Goal: Transaction & Acquisition: Purchase product/service

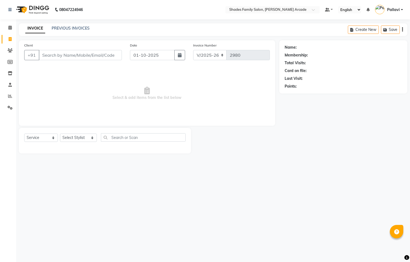
select select "5538"
select select "service"
click at [93, 60] on input "Client" at bounding box center [80, 55] width 83 height 10
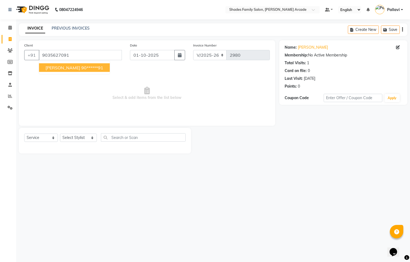
click at [81, 68] on ngb-highlight "90******91" at bounding box center [92, 67] width 22 height 5
type input "90******91"
click at [87, 137] on select "Select Stylist Admin [PERSON_NAME] [PERSON_NAME] Anuradha Ashwini Ayesha [PERSO…" at bounding box center [78, 138] width 37 height 8
select select "92334"
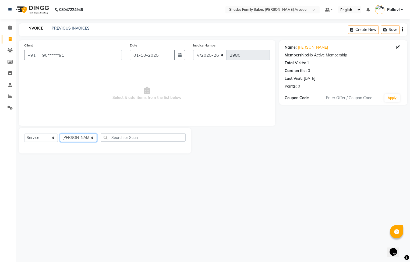
click at [60, 134] on select "Select Stylist Admin [PERSON_NAME] [PERSON_NAME] Anuradha Ashwini Ayesha [PERSO…" at bounding box center [78, 138] width 37 height 8
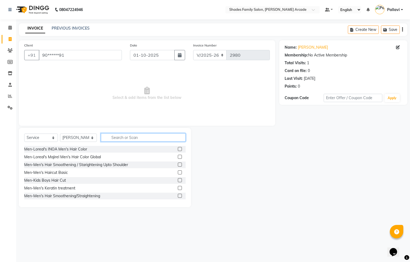
click at [116, 139] on input "text" at bounding box center [143, 137] width 85 height 8
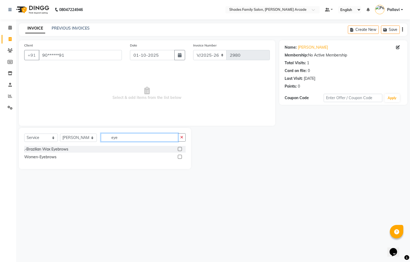
type input "eye"
click at [179, 159] on label at bounding box center [180, 157] width 4 height 4
click at [179, 159] on input "checkbox" at bounding box center [179, 156] width 3 height 3
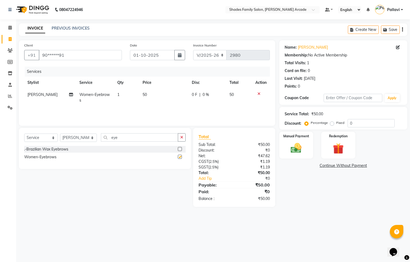
checkbox input "false"
click at [297, 139] on div "Manual Payment" at bounding box center [295, 145] width 35 height 28
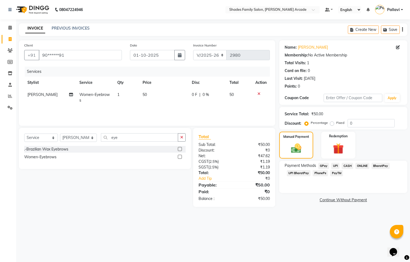
click at [348, 166] on span "CASH" at bounding box center [347, 166] width 12 height 6
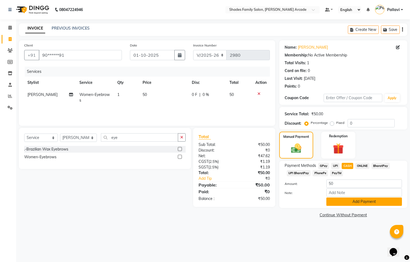
click at [358, 202] on button "Add Payment" at bounding box center [364, 202] width 76 height 8
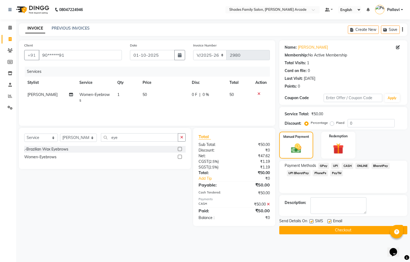
click at [328, 231] on button "Checkout" at bounding box center [343, 230] width 128 height 8
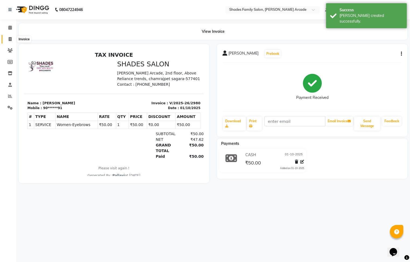
click at [10, 39] on icon at bounding box center [10, 39] width 3 height 4
select select "service"
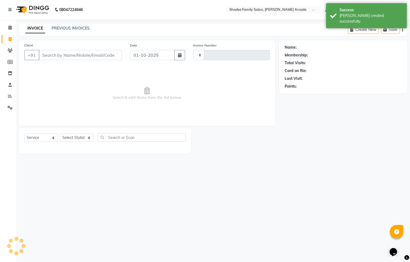
type input "2981"
select select "5538"
click at [57, 27] on link "PREVIOUS INVOICES" at bounding box center [71, 28] width 38 height 5
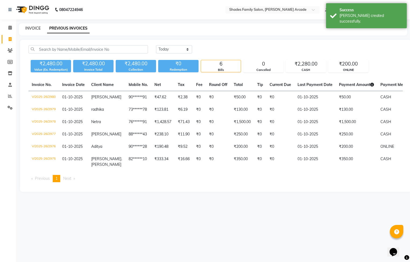
click at [36, 29] on link "INVOICE" at bounding box center [32, 28] width 15 height 5
select select "service"
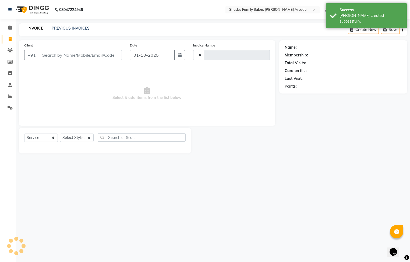
type input "2981"
select select "5538"
click at [61, 58] on input "Client" at bounding box center [80, 55] width 83 height 10
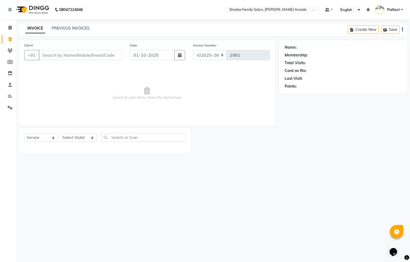
drag, startPoint x: 66, startPoint y: 51, endPoint x: 65, endPoint y: 56, distance: 5.4
click at [65, 56] on input "Client" at bounding box center [80, 55] width 83 height 10
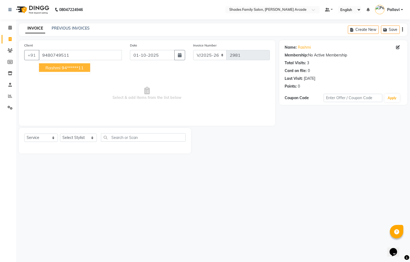
click at [65, 70] on ngb-highlight "94******11" at bounding box center [73, 67] width 22 height 5
type input "94******11"
click at [87, 142] on select "Select Stylist Admin [PERSON_NAME] [PERSON_NAME] Anuradha Ashwini Ayesha [PERSO…" at bounding box center [78, 138] width 37 height 8
select select "92335"
click at [60, 134] on select "Select Stylist Admin [PERSON_NAME] [PERSON_NAME] Anuradha Ashwini Ayesha [PERSO…" at bounding box center [78, 138] width 37 height 8
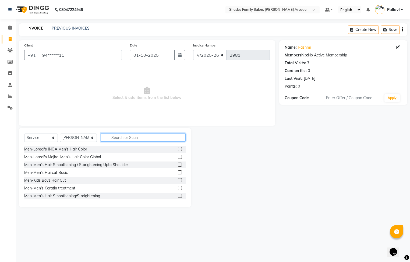
click at [116, 141] on input "text" at bounding box center [143, 137] width 85 height 8
type input "wax"
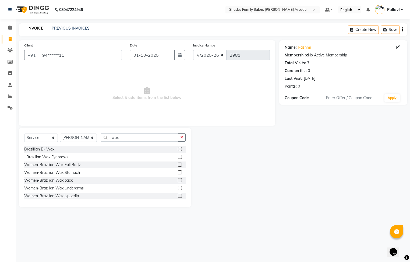
click at [178, 180] on label at bounding box center [180, 180] width 4 height 4
click at [178, 180] on input "checkbox" at bounding box center [179, 180] width 3 height 3
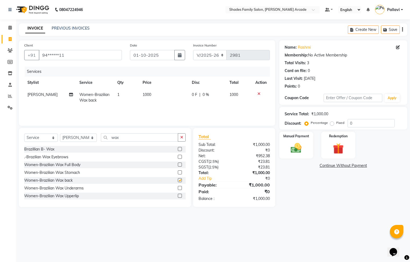
checkbox input "false"
click at [178, 196] on label at bounding box center [180, 196] width 4 height 4
click at [178, 196] on input "checkbox" at bounding box center [179, 195] width 3 height 3
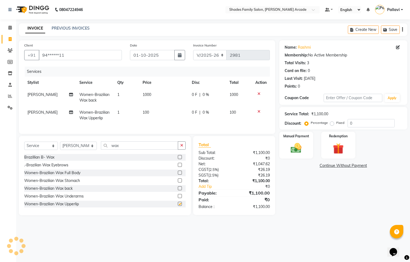
checkbox input "false"
drag, startPoint x: 141, startPoint y: 96, endPoint x: 147, endPoint y: 96, distance: 5.6
click at [143, 96] on span "1000" at bounding box center [146, 94] width 9 height 5
select select "92335"
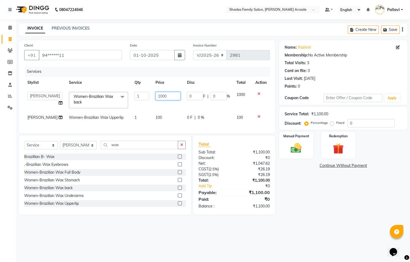
click at [162, 96] on input "1000" at bounding box center [167, 96] width 25 height 8
type input "1"
type input "1200"
click at [339, 201] on div "Name: [PERSON_NAME] Membership: No Active Membership Total Visits: 3 Card on fi…" at bounding box center [345, 127] width 132 height 174
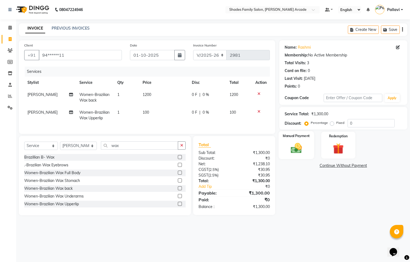
click at [291, 148] on img at bounding box center [296, 148] width 18 height 13
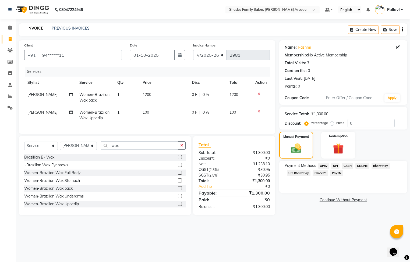
click at [358, 163] on span "ONLINE" at bounding box center [362, 166] width 14 height 6
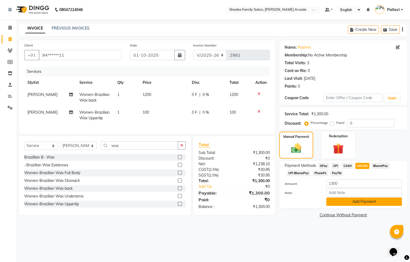
click at [360, 199] on button "Add Payment" at bounding box center [364, 202] width 76 height 8
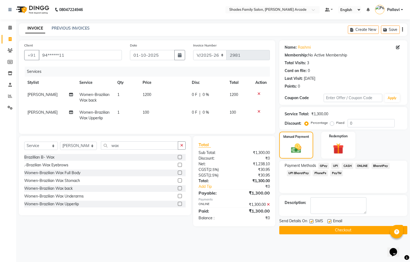
click at [346, 229] on button "Checkout" at bounding box center [343, 230] width 128 height 8
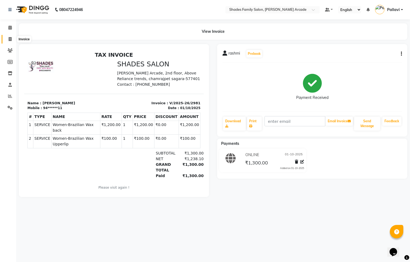
click at [10, 38] on icon at bounding box center [10, 39] width 3 height 4
select select "service"
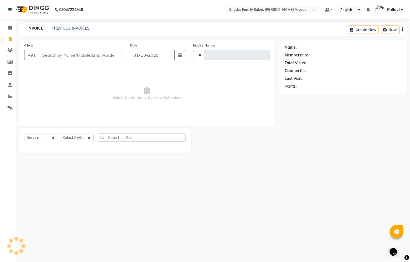
type input "2982"
select select "5538"
click at [59, 29] on link "PREVIOUS INVOICES" at bounding box center [71, 28] width 38 height 5
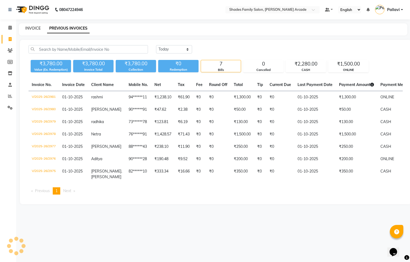
click at [31, 28] on link "INVOICE" at bounding box center [32, 28] width 15 height 5
select select "service"
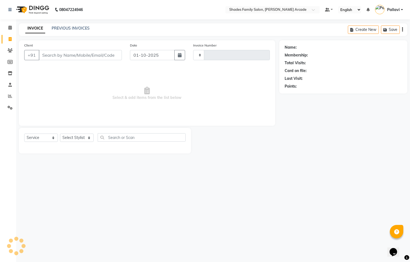
type input "2982"
select select "5538"
click at [67, 56] on input "Client" at bounding box center [80, 55] width 83 height 10
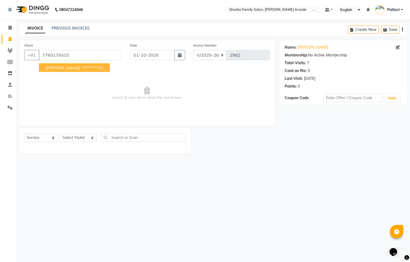
click at [81, 69] on ngb-highlight "77******10" at bounding box center [92, 67] width 22 height 5
type input "77******10"
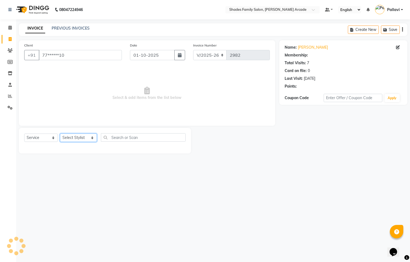
click at [74, 140] on select "Select Stylist Admin [PERSON_NAME] [PERSON_NAME] Anuradha Ashwini Ayesha [PERSO…" at bounding box center [78, 138] width 37 height 8
select select "84156"
click at [60, 134] on select "Select Stylist Admin [PERSON_NAME] [PERSON_NAME] Anuradha Ashwini Ayesha [PERSO…" at bounding box center [78, 138] width 37 height 8
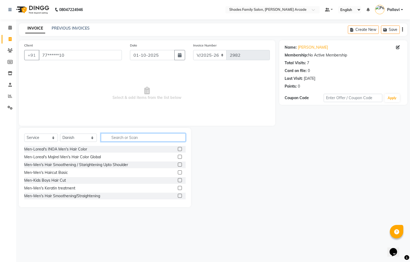
click at [110, 137] on input "text" at bounding box center [143, 137] width 85 height 8
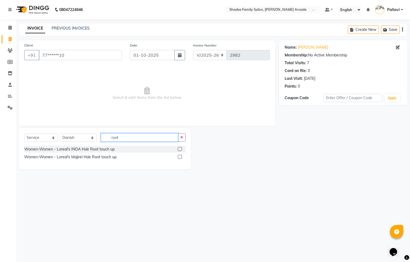
click at [130, 137] on input "root" at bounding box center [139, 137] width 77 height 8
type input "root"
click at [180, 156] on label at bounding box center [180, 157] width 4 height 4
click at [180, 156] on input "checkbox" at bounding box center [179, 156] width 3 height 3
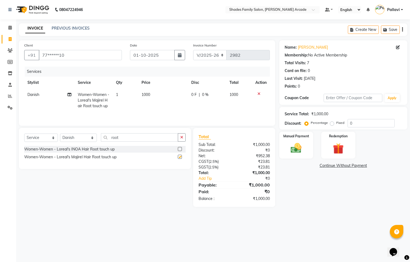
checkbox input "false"
click at [142, 94] on span "1000" at bounding box center [145, 94] width 9 height 5
select select "84156"
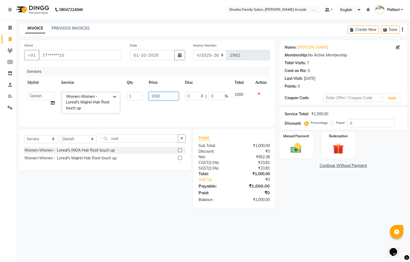
click at [164, 97] on input "1000" at bounding box center [164, 96] width 30 height 8
type input "1"
type input "2000"
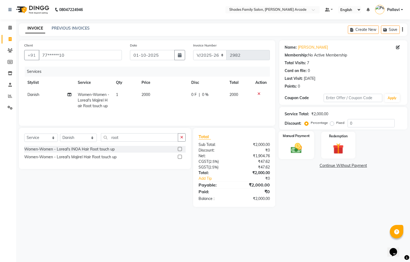
click at [293, 150] on img at bounding box center [296, 148] width 18 height 13
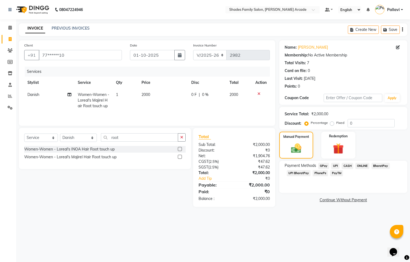
click at [350, 163] on span "CASH" at bounding box center [347, 166] width 12 height 6
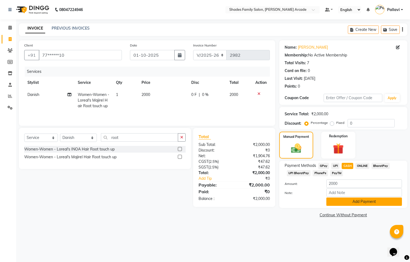
click at [340, 201] on button "Add Payment" at bounding box center [364, 202] width 76 height 8
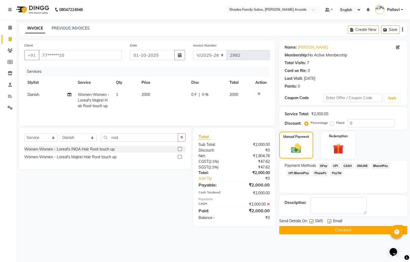
click at [331, 231] on button "Checkout" at bounding box center [343, 230] width 128 height 8
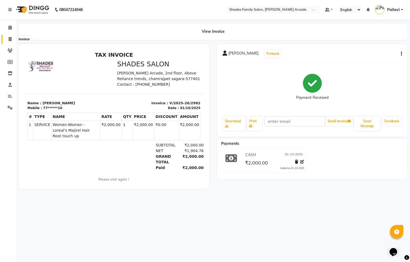
click at [6, 40] on span at bounding box center [9, 39] width 9 height 6
select select "service"
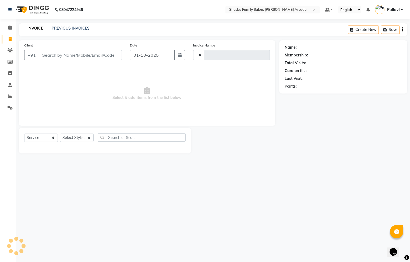
type input "2983"
select select "5538"
click at [66, 58] on input "Client" at bounding box center [80, 55] width 83 height 10
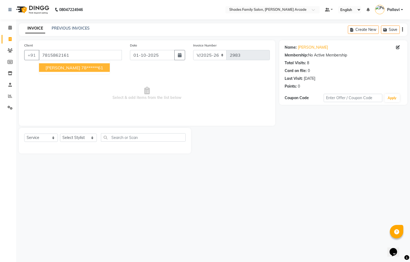
click at [81, 66] on ngb-highlight "78******61" at bounding box center [92, 67] width 22 height 5
type input "78******61"
click at [78, 139] on select "Select Stylist Admin [PERSON_NAME] [PERSON_NAME] Anuradha Ashwini Ayesha [PERSO…" at bounding box center [78, 138] width 37 height 8
select select "92335"
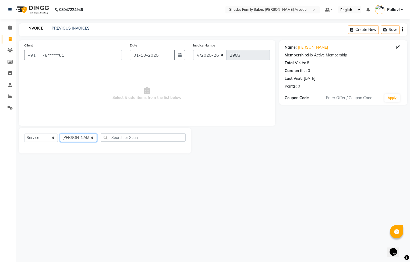
click at [60, 134] on select "Select Stylist Admin [PERSON_NAME] [PERSON_NAME] Anuradha Ashwini Ayesha [PERSO…" at bounding box center [78, 138] width 37 height 8
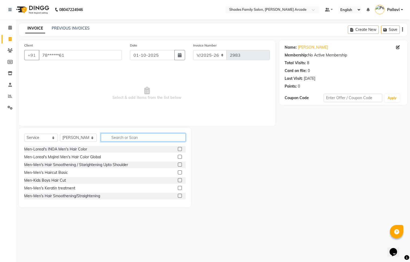
click at [135, 139] on input "text" at bounding box center [143, 137] width 85 height 8
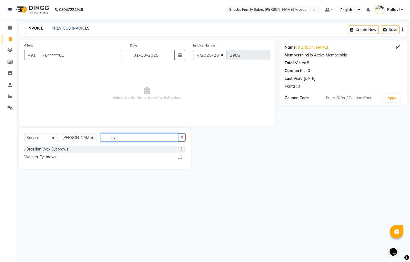
type input "eye"
click at [179, 157] on label at bounding box center [180, 157] width 4 height 4
click at [179, 157] on input "checkbox" at bounding box center [179, 156] width 3 height 3
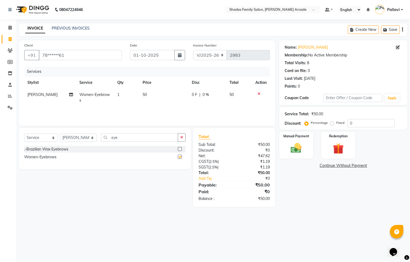
checkbox input "false"
click at [299, 144] on img at bounding box center [296, 148] width 18 height 13
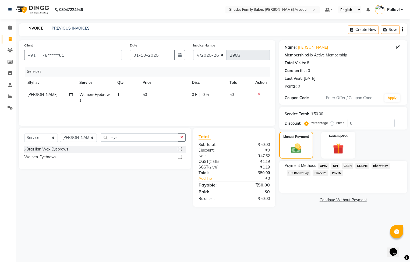
click at [362, 165] on span "ONLINE" at bounding box center [362, 166] width 14 height 6
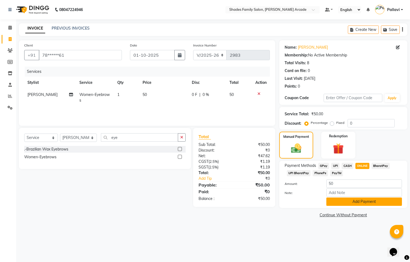
click at [359, 202] on button "Add Payment" at bounding box center [364, 202] width 76 height 8
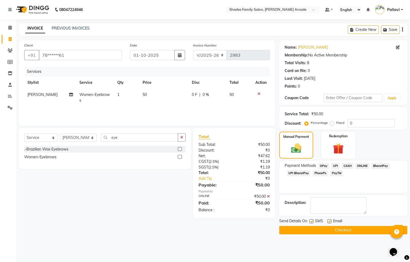
click at [341, 229] on button "Checkout" at bounding box center [343, 230] width 128 height 8
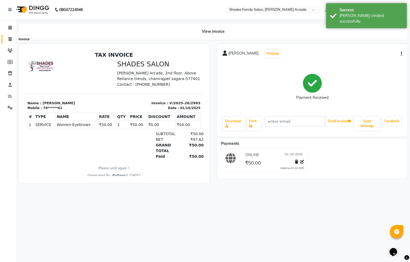
click at [12, 40] on span at bounding box center [9, 39] width 9 height 6
select select "service"
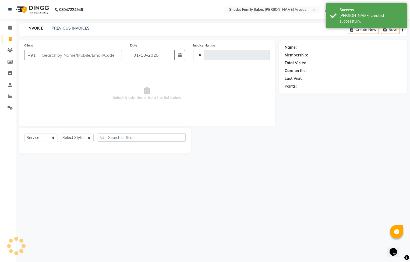
type input "2984"
select select "5538"
click at [54, 56] on input "Client" at bounding box center [80, 55] width 83 height 10
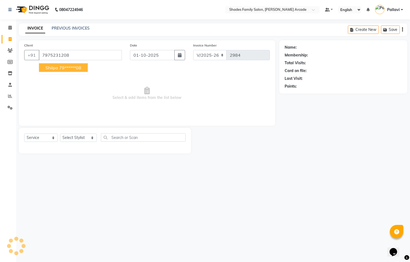
click at [58, 66] on button "shilpa 79******08" at bounding box center [63, 67] width 49 height 9
type input "79******08"
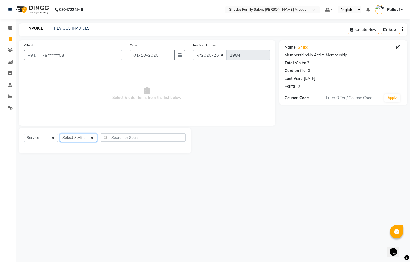
click at [84, 140] on select "Select Stylist Admin [PERSON_NAME] [PERSON_NAME] Anuradha Ashwini Ayesha [PERSO…" at bounding box center [78, 138] width 37 height 8
select select "92334"
click at [60, 134] on select "Select Stylist Admin [PERSON_NAME] [PERSON_NAME] Anuradha Ashwini Ayesha [PERSO…" at bounding box center [78, 138] width 37 height 8
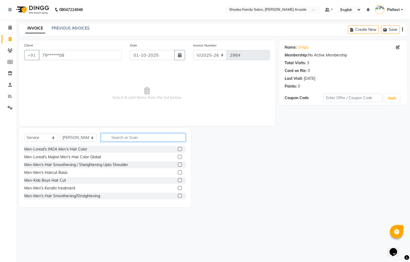
click at [114, 141] on input "text" at bounding box center [143, 137] width 85 height 8
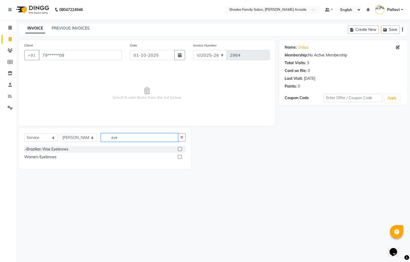
type input "eye"
click at [181, 155] on label at bounding box center [180, 157] width 4 height 4
click at [181, 155] on input "checkbox" at bounding box center [179, 156] width 3 height 3
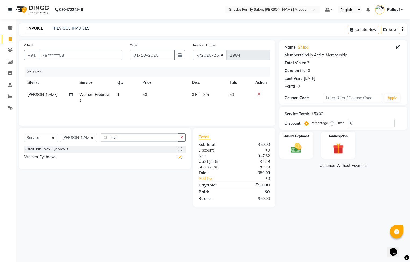
checkbox input "false"
click at [293, 148] on img at bounding box center [296, 148] width 18 height 13
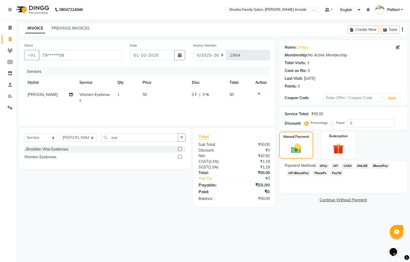
click at [349, 165] on span "CASH" at bounding box center [347, 166] width 12 height 6
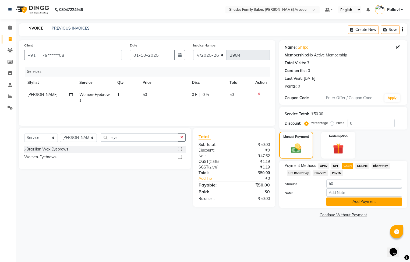
click at [360, 199] on button "Add Payment" at bounding box center [364, 202] width 76 height 8
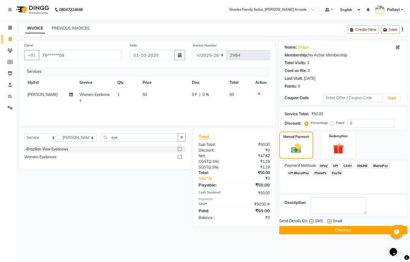
click at [345, 230] on button "Checkout" at bounding box center [343, 230] width 128 height 8
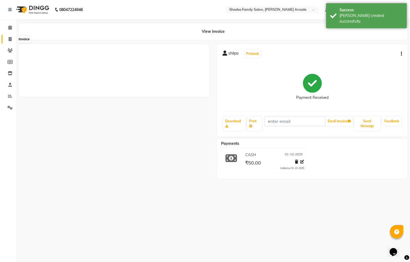
click at [10, 39] on icon at bounding box center [10, 39] width 3 height 4
select select "service"
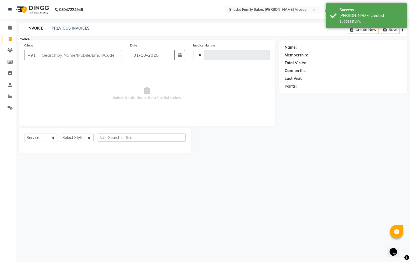
type input "2985"
select select "5538"
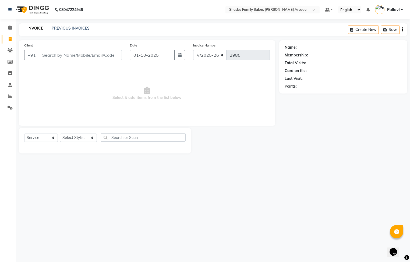
click at [60, 52] on input "Client" at bounding box center [80, 55] width 83 height 10
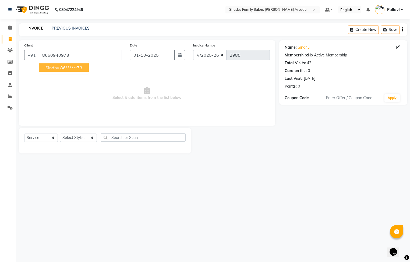
click at [74, 71] on button "Sindhu 86******73" at bounding box center [64, 67] width 50 height 9
type input "86******73"
click at [89, 137] on select "Select Stylist Admin [PERSON_NAME] [PERSON_NAME] Anuradha Ashwini Ayesha [PERSO…" at bounding box center [78, 138] width 37 height 8
select select "92335"
click at [60, 134] on select "Select Stylist Admin [PERSON_NAME] [PERSON_NAME] Anuradha Ashwini Ayesha [PERSO…" at bounding box center [78, 138] width 37 height 8
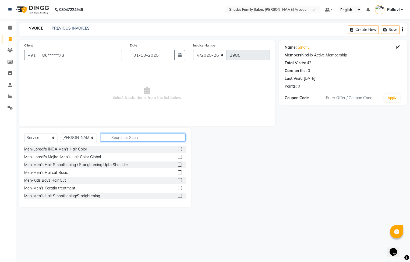
click at [132, 137] on input "text" at bounding box center [143, 137] width 85 height 8
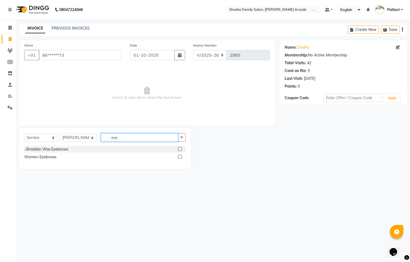
type input "eye"
click at [179, 158] on label at bounding box center [180, 157] width 4 height 4
click at [179, 158] on input "checkbox" at bounding box center [179, 156] width 3 height 3
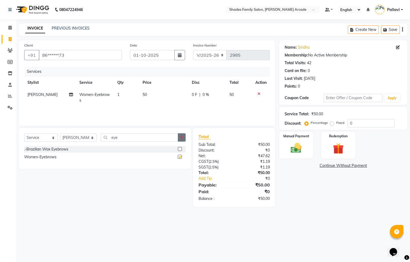
checkbox input "false"
click at [181, 140] on button "button" at bounding box center [182, 137] width 8 height 8
type input "fore"
click at [178, 149] on label at bounding box center [180, 149] width 4 height 4
click at [178, 149] on input "checkbox" at bounding box center [179, 149] width 3 height 3
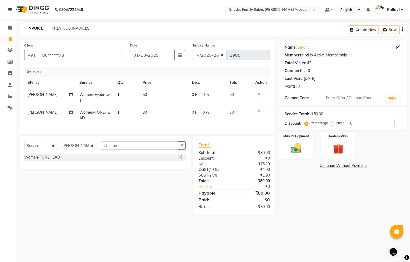
checkbox input "false"
click at [178, 150] on button "button" at bounding box center [182, 145] width 8 height 8
type input "upp"
click at [178, 167] on label at bounding box center [180, 165] width 4 height 4
click at [178, 167] on input "checkbox" at bounding box center [179, 164] width 3 height 3
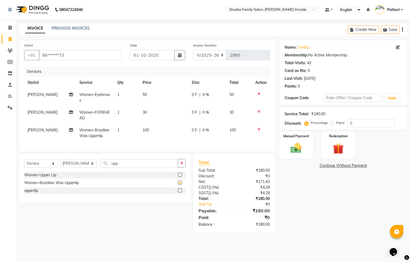
checkbox input "false"
click at [146, 131] on span "100" at bounding box center [145, 130] width 6 height 5
select select "92335"
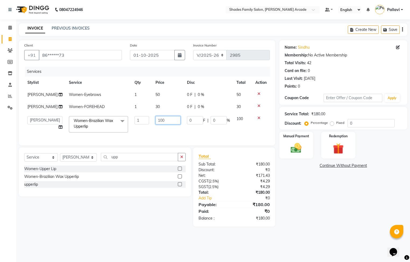
click at [165, 124] on input "100" at bounding box center [167, 120] width 25 height 8
type input "120"
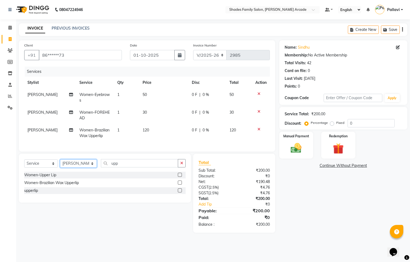
click at [84, 172] on div "Select Service Product Membership Package Voucher Prepaid Gift Card Select Styl…" at bounding box center [104, 165] width 161 height 13
select select "92334"
click at [60, 166] on select "Select Stylist Admin [PERSON_NAME] [PERSON_NAME] Anuradha Ashwini Ayesha [PERSO…" at bounding box center [78, 163] width 37 height 8
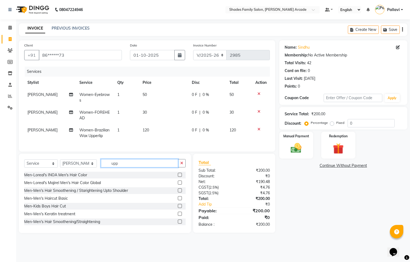
click at [131, 167] on input "upp" at bounding box center [139, 163] width 77 height 8
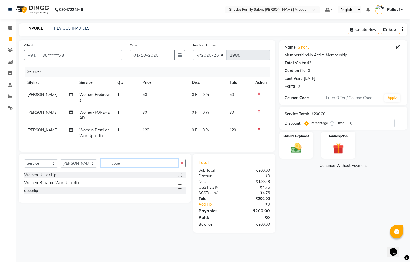
type input "uppe"
click at [178, 185] on label at bounding box center [180, 183] width 4 height 4
click at [178, 185] on input "checkbox" at bounding box center [179, 182] width 3 height 3
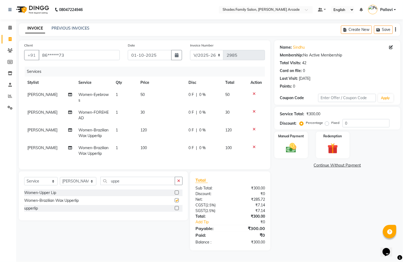
checkbox input "false"
click at [145, 147] on span "100" at bounding box center [144, 147] width 6 height 5
select select "92334"
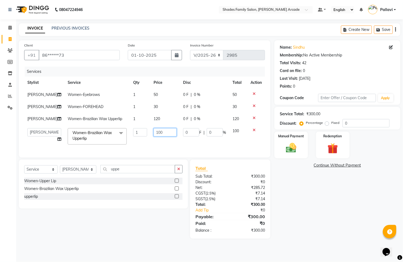
click at [164, 137] on input "100" at bounding box center [165, 132] width 23 height 8
type input "120"
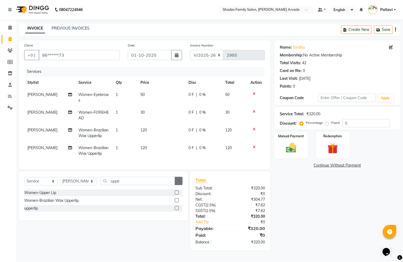
click at [175, 185] on button "button" at bounding box center [179, 181] width 8 height 8
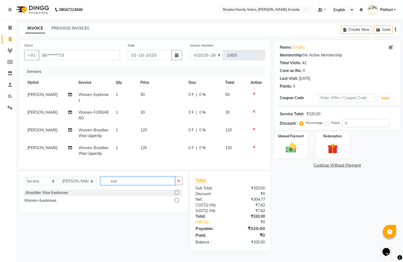
type input "eye"
click at [176, 202] on label at bounding box center [177, 200] width 4 height 4
click at [176, 202] on input "checkbox" at bounding box center [176, 200] width 3 height 3
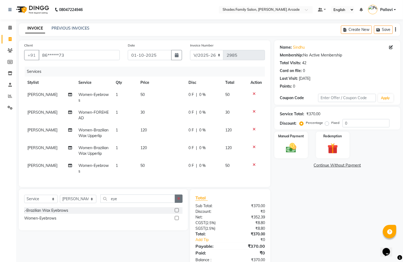
checkbox input "false"
click at [177, 203] on button "button" at bounding box center [179, 199] width 8 height 8
type input "fore"
click at [176, 212] on label at bounding box center [177, 210] width 4 height 4
click at [176, 212] on input "checkbox" at bounding box center [176, 210] width 3 height 3
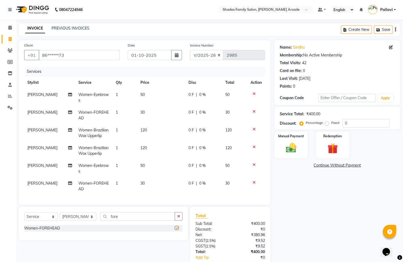
checkbox input "false"
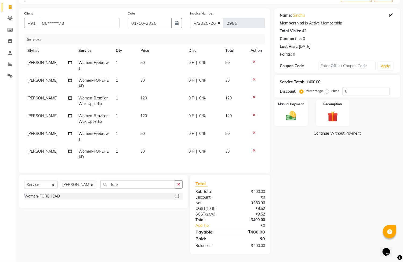
scroll to position [34, 0]
click at [180, 189] on button "button" at bounding box center [179, 184] width 8 height 8
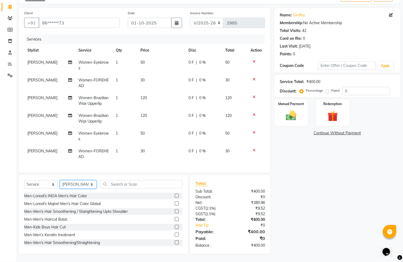
click at [83, 185] on select "Select Stylist Admin [PERSON_NAME] [PERSON_NAME] Anuradha Ashwini Ayesha [PERSO…" at bounding box center [78, 184] width 37 height 8
select select "84156"
click at [60, 181] on select "Select Stylist Admin [PERSON_NAME] [PERSON_NAME] Anuradha Ashwini Ayesha [PERSO…" at bounding box center [78, 184] width 37 height 8
click at [134, 181] on input "text" at bounding box center [142, 184] width 82 height 8
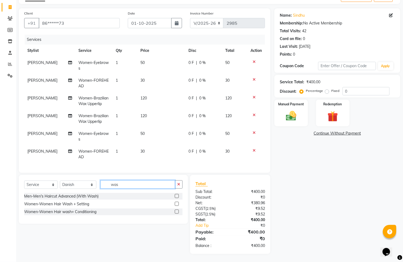
type input "was"
click at [177, 205] on label at bounding box center [177, 204] width 4 height 4
click at [177, 205] on input "checkbox" at bounding box center [176, 203] width 3 height 3
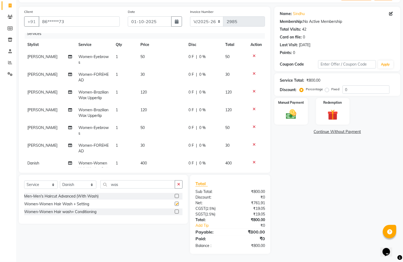
checkbox input "false"
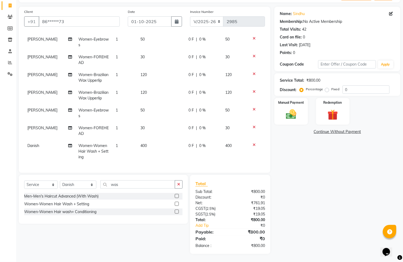
click at [137, 140] on td "400" at bounding box center [161, 151] width 48 height 23
select select "84156"
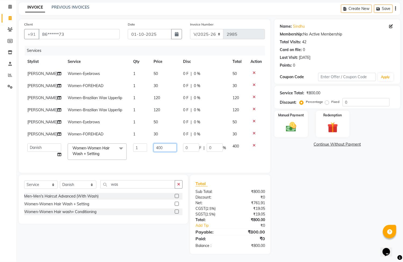
click at [154, 144] on input "400" at bounding box center [165, 148] width 23 height 8
type input "4"
type input "350"
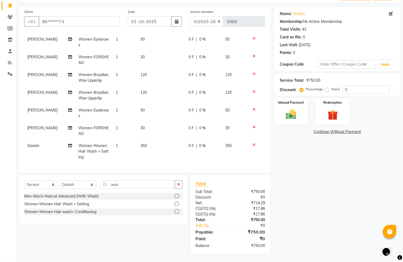
click at [288, 159] on div "Name: Sindhu Membership: No Active Membership Total Visits: 42 Card on file: 0 …" at bounding box center [340, 130] width 130 height 247
click at [90, 19] on input "86******73" at bounding box center [79, 21] width 81 height 10
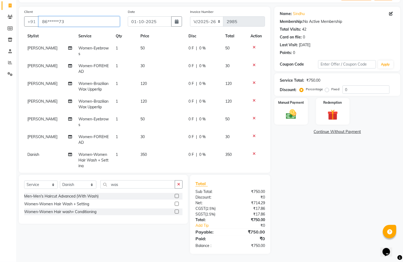
scroll to position [0, 0]
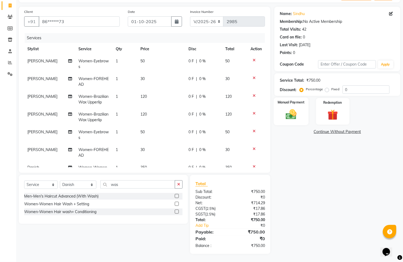
click at [289, 116] on img at bounding box center [292, 114] width 18 height 13
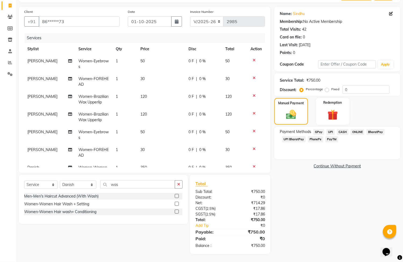
click at [343, 132] on span "CASH" at bounding box center [343, 132] width 12 height 6
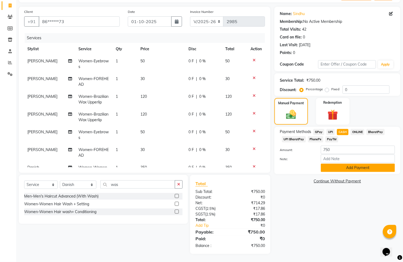
click at [344, 166] on button "Add Payment" at bounding box center [358, 168] width 74 height 8
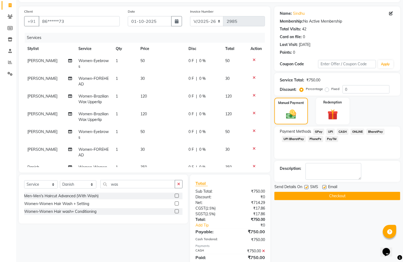
click at [336, 194] on button "Checkout" at bounding box center [338, 196] width 126 height 8
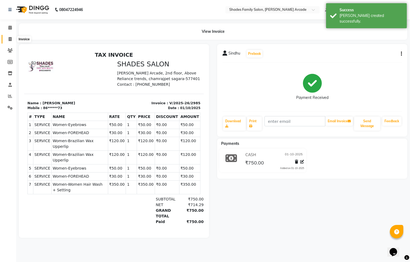
click at [9, 39] on icon at bounding box center [10, 39] width 3 height 4
select select "service"
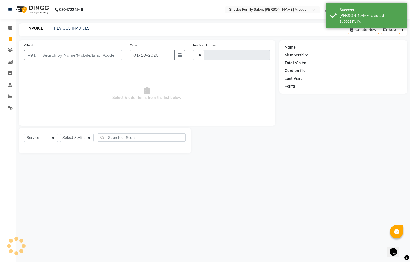
type input "2986"
select select "5538"
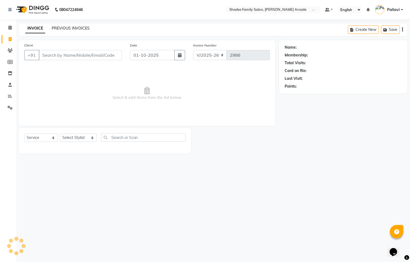
click at [75, 28] on link "PREVIOUS INVOICES" at bounding box center [71, 28] width 38 height 5
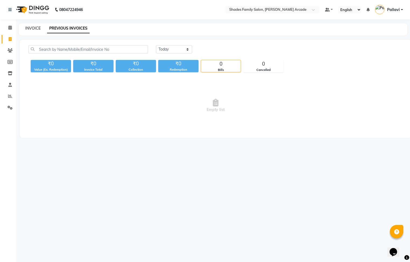
click at [37, 28] on link "INVOICE" at bounding box center [32, 28] width 15 height 5
select select "service"
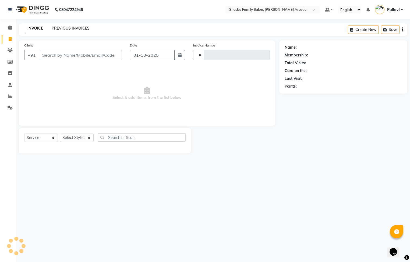
type input "2986"
select select "5538"
click at [64, 26] on link "PREVIOUS INVOICES" at bounding box center [71, 28] width 38 height 5
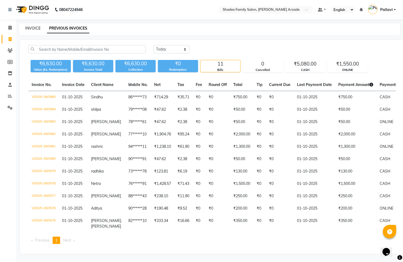
click at [30, 28] on link "INVOICE" at bounding box center [32, 28] width 15 height 5
select select "service"
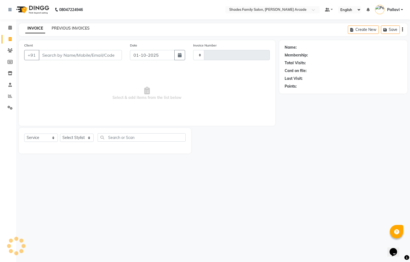
type input "2986"
select select "5538"
click at [67, 28] on link "PREVIOUS INVOICES" at bounding box center [71, 28] width 38 height 5
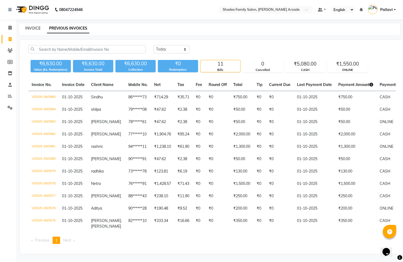
click at [31, 28] on link "INVOICE" at bounding box center [32, 28] width 15 height 5
select select "service"
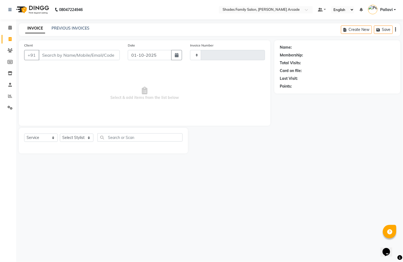
type input "2986"
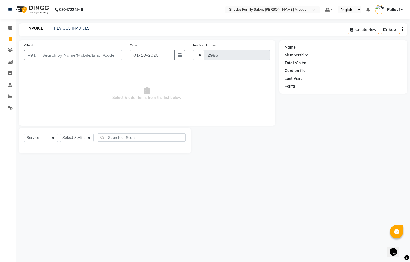
select select "5538"
click at [53, 28] on link "PREVIOUS INVOICES" at bounding box center [71, 28] width 38 height 5
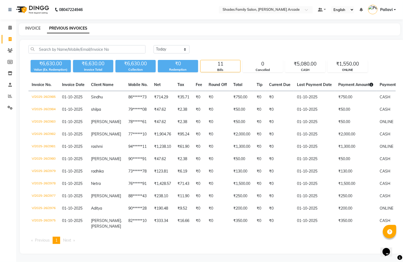
click at [35, 30] on link "INVOICE" at bounding box center [32, 28] width 15 height 5
select select "service"
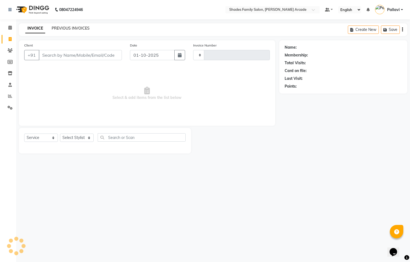
type input "2986"
click at [71, 27] on link "PREVIOUS INVOICES" at bounding box center [71, 28] width 38 height 5
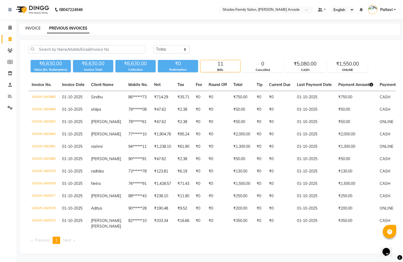
click at [27, 27] on link "INVOICE" at bounding box center [32, 28] width 15 height 5
select select "service"
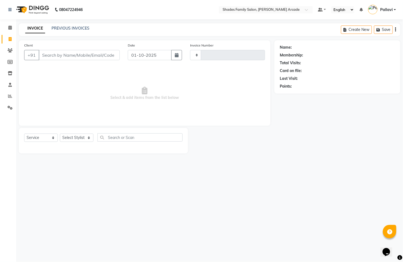
type input "2986"
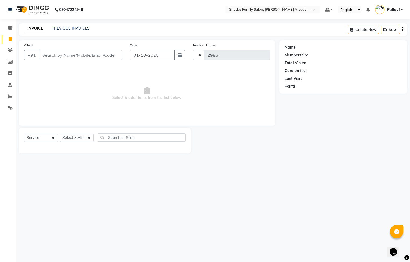
select select "5538"
click at [53, 28] on link "PREVIOUS INVOICES" at bounding box center [71, 28] width 38 height 5
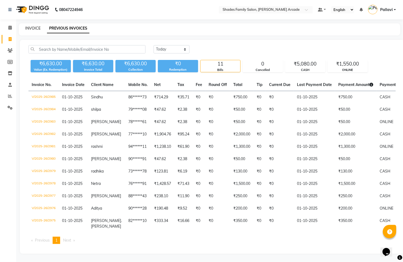
click at [33, 28] on link "INVOICE" at bounding box center [32, 28] width 15 height 5
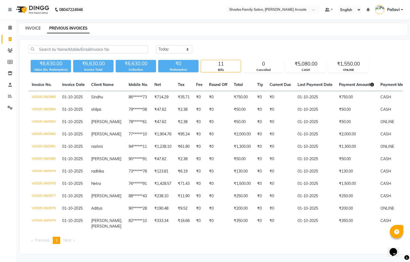
select select "5538"
select select "service"
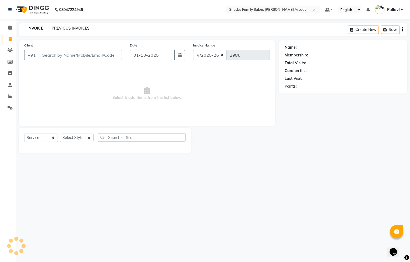
click at [58, 29] on link "PREVIOUS INVOICES" at bounding box center [71, 28] width 38 height 5
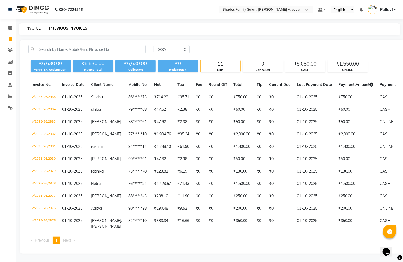
click at [35, 29] on link "INVOICE" at bounding box center [32, 28] width 15 height 5
select select "service"
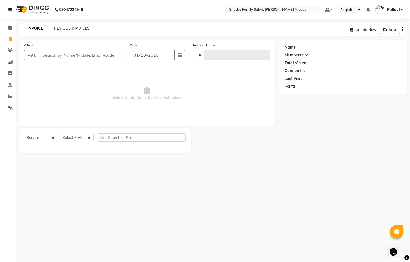
type input "2986"
select select "5538"
click at [62, 27] on link "PREVIOUS INVOICES" at bounding box center [71, 28] width 38 height 5
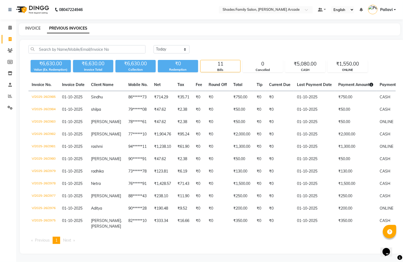
click at [35, 30] on link "INVOICE" at bounding box center [32, 28] width 15 height 5
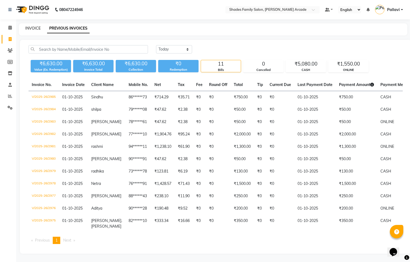
select select "service"
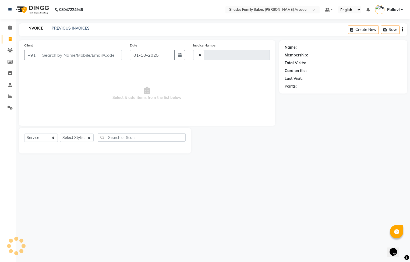
type input "2986"
select select "5538"
click at [63, 28] on link "PREVIOUS INVOICES" at bounding box center [71, 28] width 38 height 5
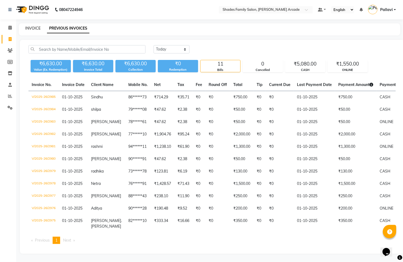
click at [33, 27] on link "INVOICE" at bounding box center [32, 28] width 15 height 5
select select "service"
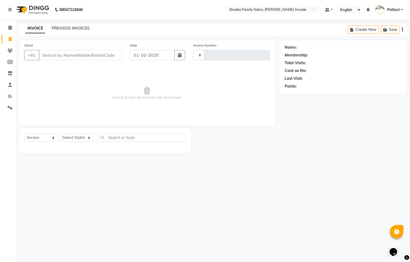
type input "2986"
select select "5538"
click at [83, 27] on link "PREVIOUS INVOICES" at bounding box center [71, 28] width 38 height 5
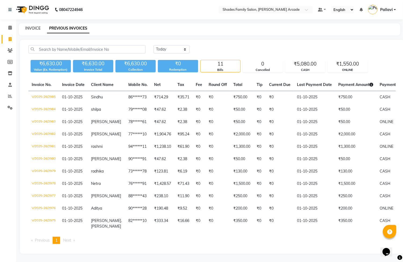
click at [35, 27] on link "INVOICE" at bounding box center [32, 28] width 15 height 5
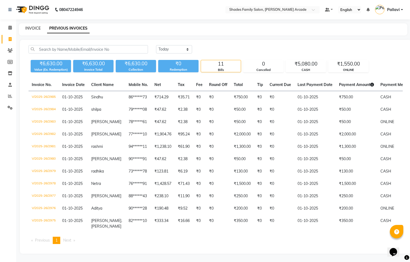
select select "5538"
select select "service"
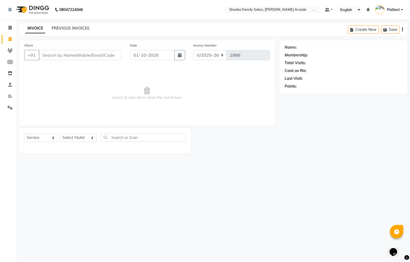
click at [56, 30] on link "PREVIOUS INVOICES" at bounding box center [71, 28] width 38 height 5
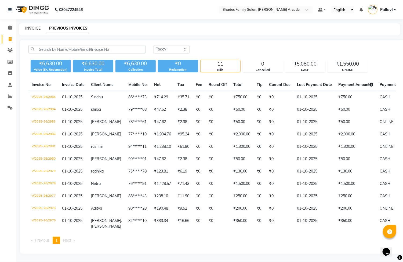
click at [33, 30] on link "INVOICE" at bounding box center [32, 28] width 15 height 5
select select "5538"
select select "service"
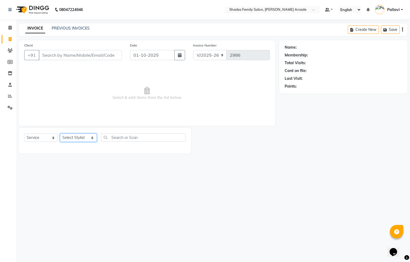
click at [83, 139] on select "Select Stylist Admin [PERSON_NAME] [PERSON_NAME] Anuradha Ashwini Ayesha [PERSO…" at bounding box center [78, 138] width 37 height 8
click at [123, 141] on input "text" at bounding box center [143, 137] width 85 height 8
click at [76, 140] on select "Select Stylist Admin [PERSON_NAME] [PERSON_NAME] Anuradha Ashwini Ayesha [PERSO…" at bounding box center [78, 138] width 37 height 8
click at [117, 139] on input "text" at bounding box center [143, 137] width 85 height 8
click at [84, 137] on select "Select Stylist Admin [PERSON_NAME] [PERSON_NAME] Anuradha Ashwini Ayesha [PERSO…" at bounding box center [78, 138] width 37 height 8
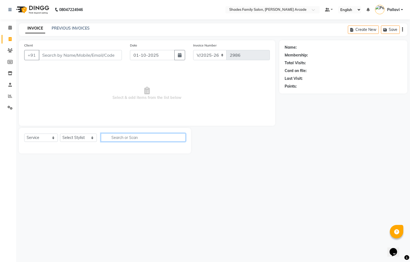
click at [120, 137] on input "text" at bounding box center [143, 137] width 85 height 8
click at [66, 26] on div "PREVIOUS INVOICES" at bounding box center [71, 29] width 38 height 6
click at [70, 29] on link "PREVIOUS INVOICES" at bounding box center [71, 28] width 38 height 5
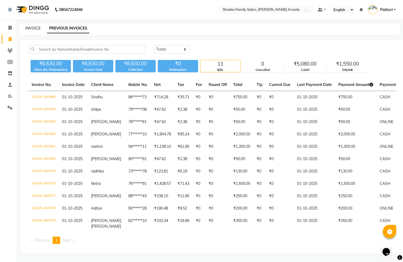
click at [31, 28] on link "INVOICE" at bounding box center [32, 28] width 15 height 5
select select "service"
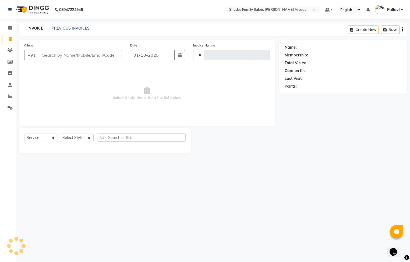
type input "2986"
select select "5538"
click at [76, 58] on input "Client" at bounding box center [80, 55] width 83 height 10
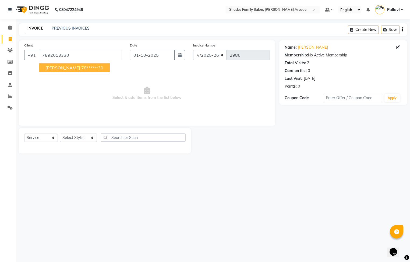
click at [54, 68] on span "[PERSON_NAME]" at bounding box center [62, 67] width 35 height 5
type input "78******30"
click at [84, 140] on select "Select Stylist Admin [PERSON_NAME] [PERSON_NAME] Anuradha Ashwini Ayesha [PERSO…" at bounding box center [78, 138] width 37 height 8
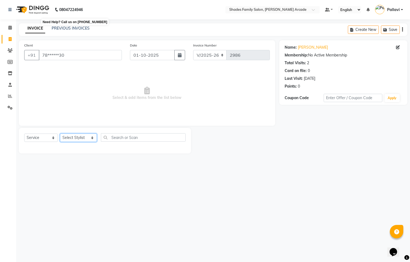
select select "92335"
click at [60, 134] on select "Select Stylist Admin [PERSON_NAME] [PERSON_NAME] Anuradha Ashwini Ayesha [PERSO…" at bounding box center [78, 138] width 37 height 8
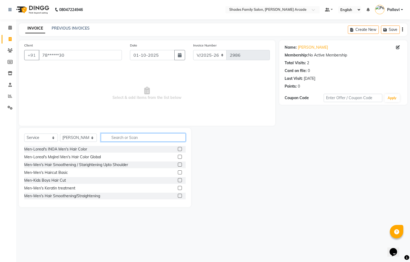
click at [145, 137] on input "text" at bounding box center [143, 137] width 85 height 8
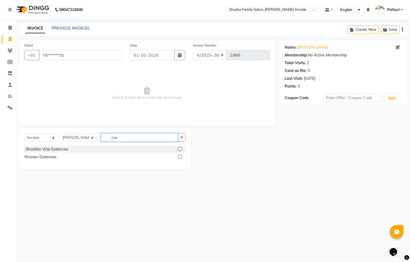
type input "eye"
click at [180, 156] on label at bounding box center [180, 157] width 4 height 4
click at [180, 156] on input "checkbox" at bounding box center [179, 156] width 3 height 3
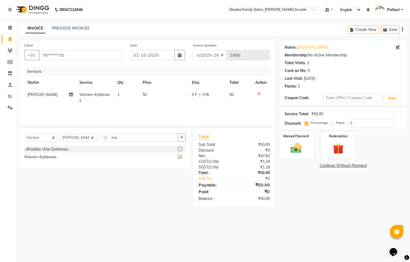
checkbox input "false"
click at [180, 138] on icon "button" at bounding box center [181, 137] width 3 height 4
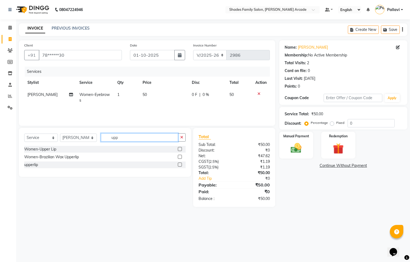
type input "upp"
click at [180, 164] on label at bounding box center [180, 165] width 4 height 4
click at [180, 164] on input "checkbox" at bounding box center [179, 164] width 3 height 3
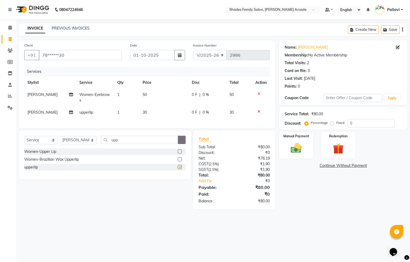
checkbox input "false"
click at [181, 142] on icon "button" at bounding box center [181, 140] width 3 height 4
type input "fore"
click at [180, 153] on label at bounding box center [180, 151] width 4 height 4
click at [180, 153] on input "checkbox" at bounding box center [179, 151] width 3 height 3
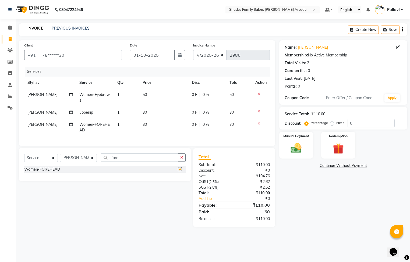
checkbox input "false"
click at [301, 152] on img at bounding box center [296, 148] width 18 height 13
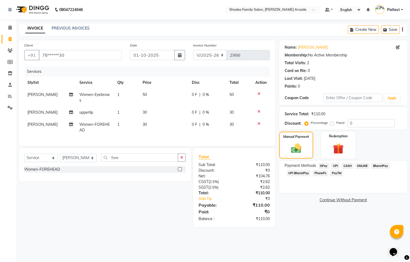
drag, startPoint x: 361, startPoint y: 165, endPoint x: 358, endPoint y: 172, distance: 7.5
click at [360, 169] on span "ONLINE" at bounding box center [362, 166] width 14 height 6
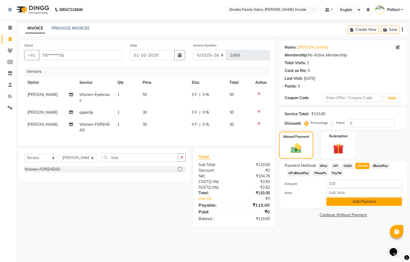
click at [353, 206] on button "Add Payment" at bounding box center [364, 202] width 76 height 8
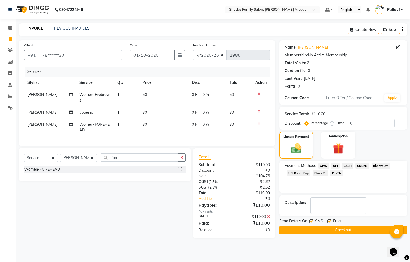
click at [346, 230] on button "Checkout" at bounding box center [343, 230] width 128 height 8
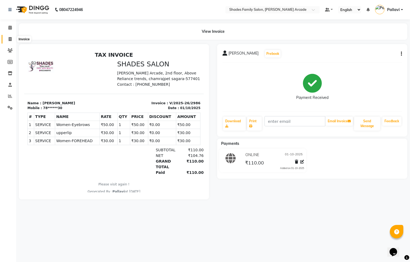
click at [10, 40] on icon at bounding box center [10, 39] width 3 height 4
select select "service"
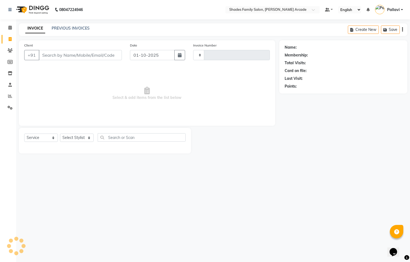
type input "2987"
select select "5538"
click at [69, 27] on link "PREVIOUS INVOICES" at bounding box center [71, 28] width 38 height 5
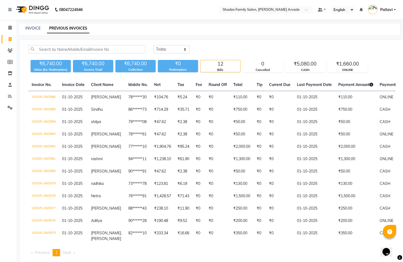
click at [31, 31] on div "INVOICE" at bounding box center [32, 29] width 15 height 6
click at [36, 30] on link "INVOICE" at bounding box center [32, 28] width 15 height 5
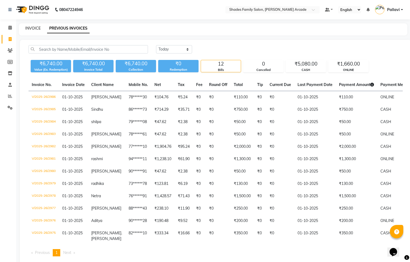
select select "5538"
select select "service"
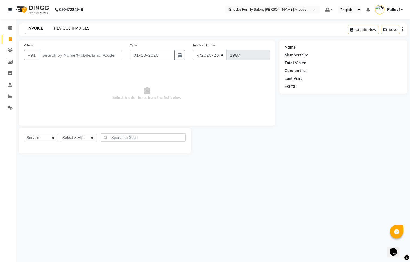
click at [78, 28] on link "PREVIOUS INVOICES" at bounding box center [71, 28] width 38 height 5
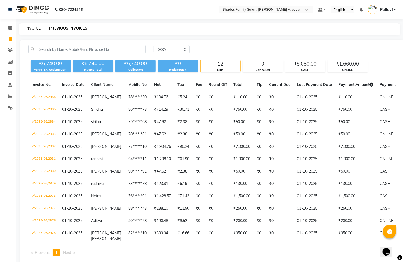
click at [37, 28] on link "INVOICE" at bounding box center [32, 28] width 15 height 5
select select "service"
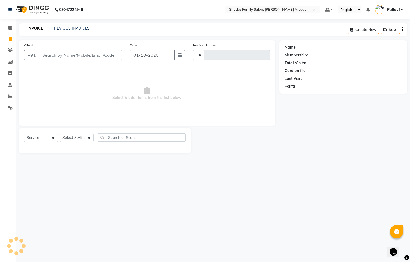
type input "2987"
select select "5538"
click at [74, 28] on link "PREVIOUS INVOICES" at bounding box center [71, 28] width 38 height 5
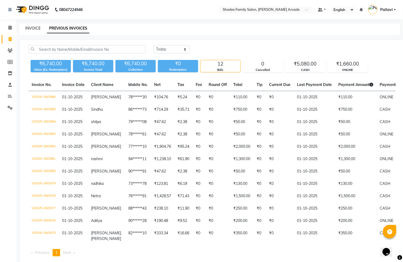
click at [28, 28] on link "INVOICE" at bounding box center [32, 28] width 15 height 5
select select "service"
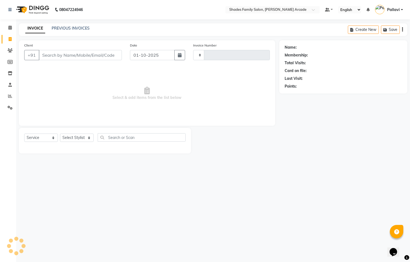
type input "2987"
select select "5538"
click at [69, 28] on link "PREVIOUS INVOICES" at bounding box center [71, 28] width 38 height 5
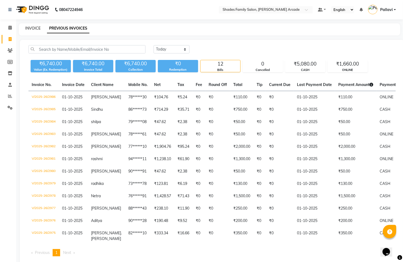
click at [26, 30] on link "INVOICE" at bounding box center [32, 28] width 15 height 5
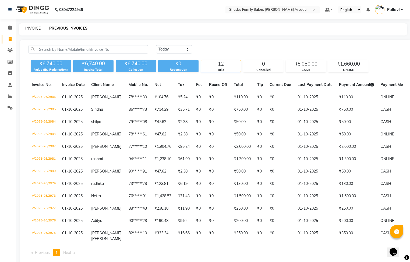
select select "service"
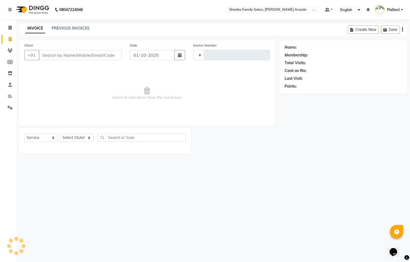
type input "2987"
select select "5538"
click at [59, 27] on link "PREVIOUS INVOICES" at bounding box center [71, 28] width 38 height 5
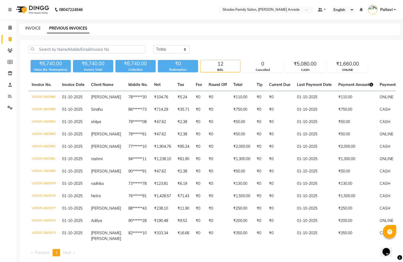
click at [33, 29] on link "INVOICE" at bounding box center [32, 28] width 15 height 5
select select "service"
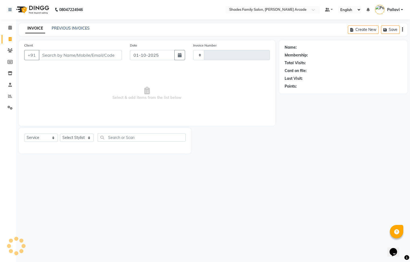
type input "2987"
select select "5538"
click at [57, 27] on link "PREVIOUS INVOICES" at bounding box center [71, 28] width 38 height 5
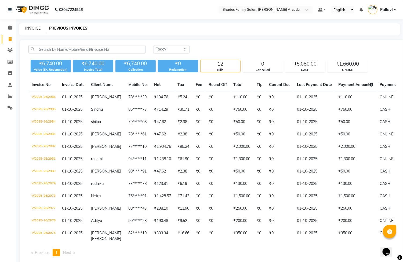
click at [34, 28] on link "INVOICE" at bounding box center [32, 28] width 15 height 5
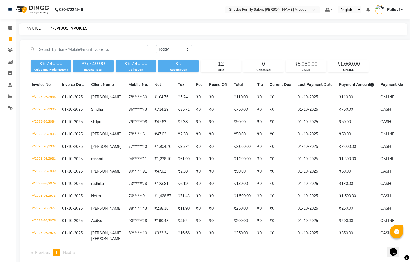
select select "service"
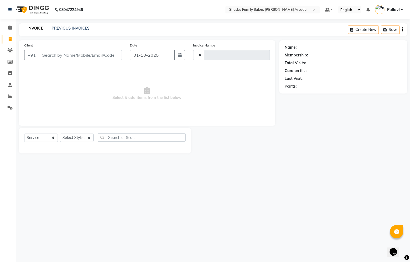
type input "2987"
select select "5538"
click at [83, 27] on link "PREVIOUS INVOICES" at bounding box center [71, 28] width 38 height 5
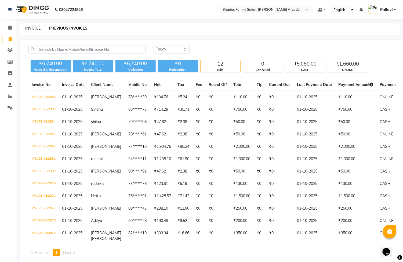
click at [28, 28] on link "INVOICE" at bounding box center [32, 28] width 15 height 5
select select "service"
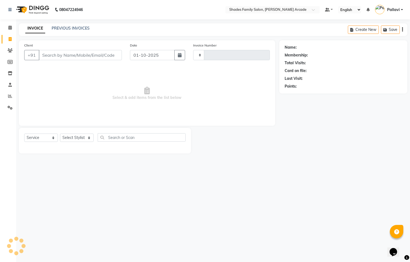
type input "2987"
select select "5538"
click at [73, 138] on select "Select Stylist Admin [PERSON_NAME] [PERSON_NAME] Anuradha Ashwini Ayesha [PERSO…" at bounding box center [78, 138] width 37 height 8
select select "84156"
click at [60, 134] on select "Select Stylist Admin [PERSON_NAME] [PERSON_NAME] Anuradha Ashwini Ayesha [PERSO…" at bounding box center [78, 138] width 37 height 8
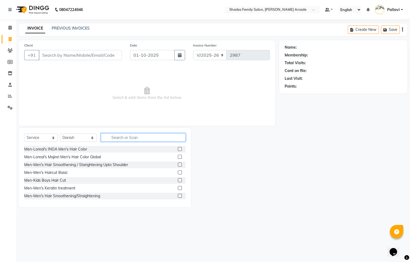
click at [112, 135] on input "text" at bounding box center [143, 137] width 85 height 8
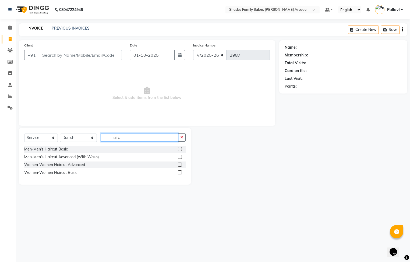
type input "hairc"
click at [179, 173] on label at bounding box center [180, 172] width 4 height 4
click at [179, 173] on input "checkbox" at bounding box center [179, 172] width 3 height 3
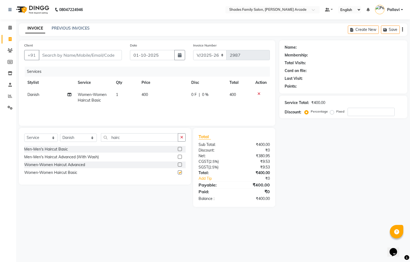
checkbox input "false"
click at [138, 95] on td "400" at bounding box center [163, 98] width 50 height 18
select select "84156"
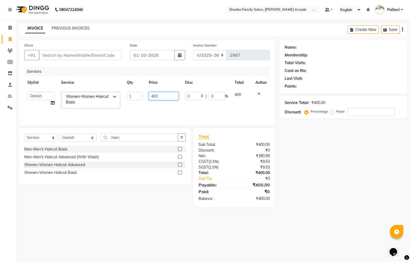
click at [166, 97] on input "400" at bounding box center [164, 96] width 30 height 8
type input "4"
type input "350"
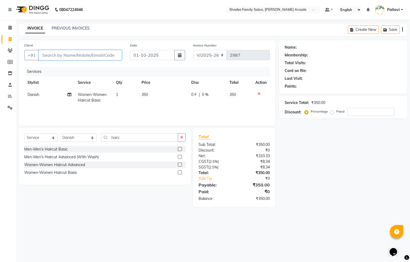
click at [87, 58] on input "Client" at bounding box center [80, 55] width 83 height 10
click at [47, 57] on input "Client" at bounding box center [80, 55] width 83 height 10
type input "8"
type input "0"
type input "8792080130"
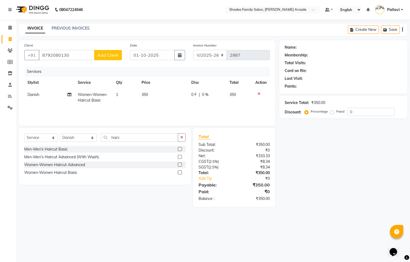
click at [119, 56] on button "Add Client" at bounding box center [108, 55] width 28 height 10
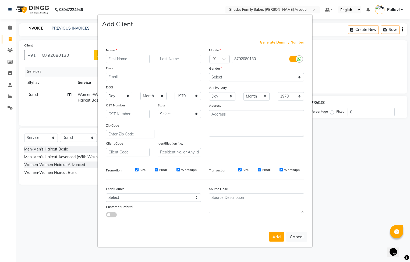
click at [112, 56] on input "text" at bounding box center [128, 59] width 44 height 8
click at [112, 62] on input "text" at bounding box center [128, 59] width 44 height 8
type input "Ganesh"
click at [238, 80] on select "Select [DEMOGRAPHIC_DATA] [DEMOGRAPHIC_DATA] Other Prefer Not To Say" at bounding box center [256, 77] width 95 height 8
select select "[DEMOGRAPHIC_DATA]"
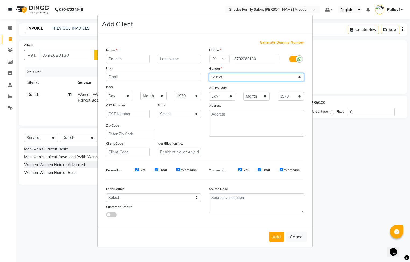
click at [209, 73] on select "Select [DEMOGRAPHIC_DATA] [DEMOGRAPHIC_DATA] Other Prefer Not To Say" at bounding box center [256, 77] width 95 height 8
click at [279, 238] on button "Add" at bounding box center [276, 237] width 15 height 10
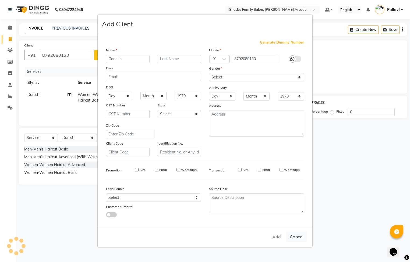
type input "87******30"
select select
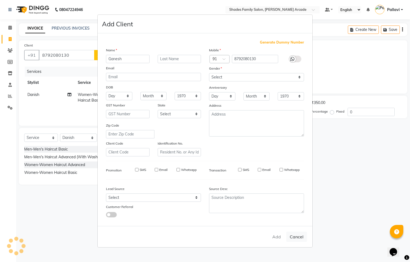
select select
checkbox input "false"
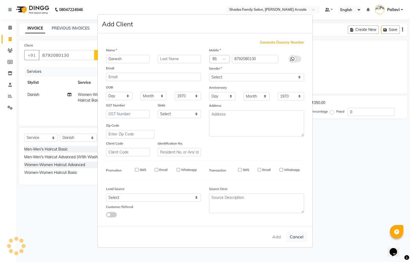
checkbox input "false"
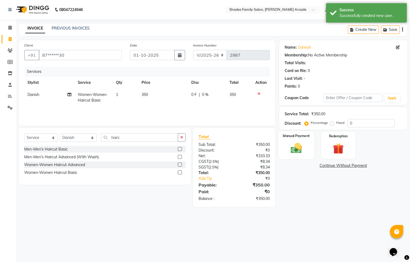
click at [310, 156] on div "Manual Payment" at bounding box center [295, 145] width 35 height 28
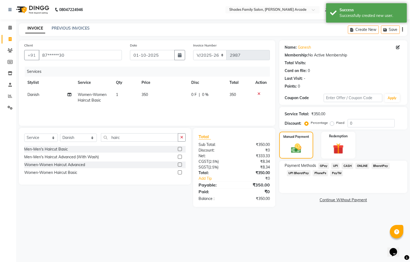
click at [345, 166] on span "CASH" at bounding box center [347, 166] width 12 height 6
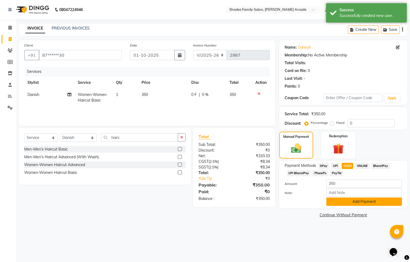
click at [358, 202] on button "Add Payment" at bounding box center [364, 202] width 76 height 8
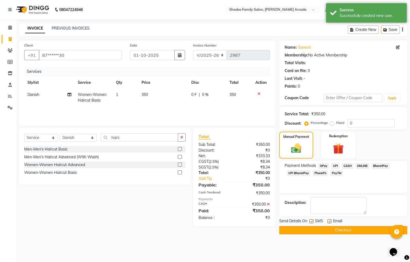
click at [348, 230] on button "Checkout" at bounding box center [343, 230] width 128 height 8
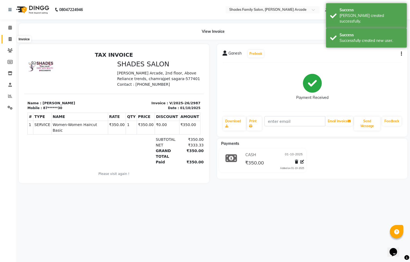
click at [10, 40] on icon at bounding box center [10, 39] width 3 height 4
select select "service"
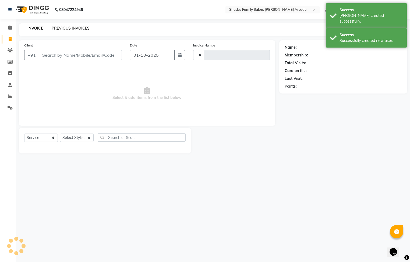
type input "2988"
select select "5538"
click at [73, 26] on link "PREVIOUS INVOICES" at bounding box center [71, 28] width 38 height 5
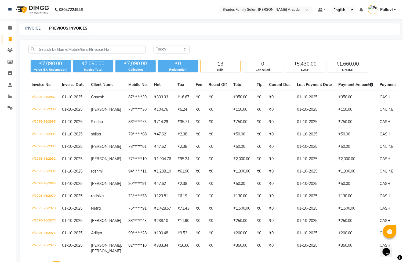
click at [33, 31] on div "INVOICE" at bounding box center [32, 29] width 15 height 6
click at [33, 27] on link "INVOICE" at bounding box center [32, 28] width 15 height 5
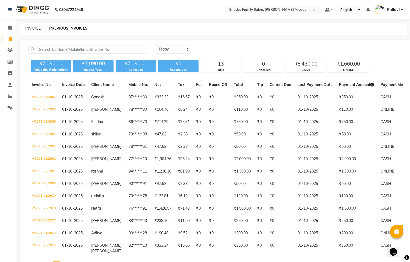
select select "service"
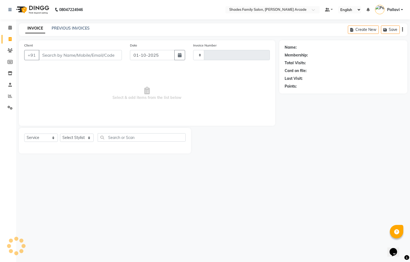
type input "2988"
select select "5538"
click at [61, 53] on input "Client" at bounding box center [80, 55] width 83 height 10
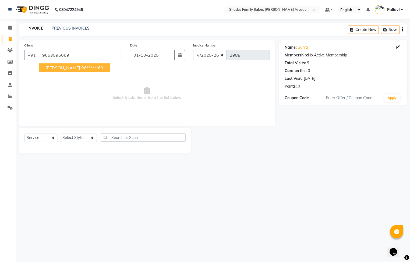
click at [60, 63] on button "surya 96******69" at bounding box center [74, 67] width 71 height 9
type input "96******69"
click at [78, 138] on select "Select Stylist Admin [PERSON_NAME] [PERSON_NAME] Anuradha Ashwini Ayesha [PERSO…" at bounding box center [78, 138] width 37 height 8
select select "89300"
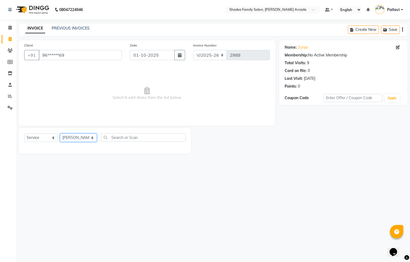
click at [60, 134] on select "Select Stylist Admin [PERSON_NAME] [PERSON_NAME] Anuradha Ashwini Ayesha [PERSO…" at bounding box center [78, 138] width 37 height 8
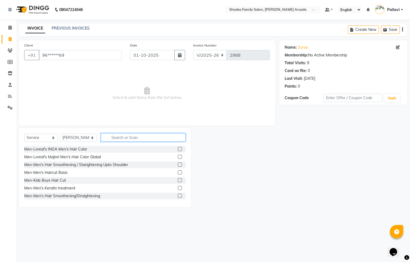
click at [138, 140] on input "text" at bounding box center [143, 137] width 85 height 8
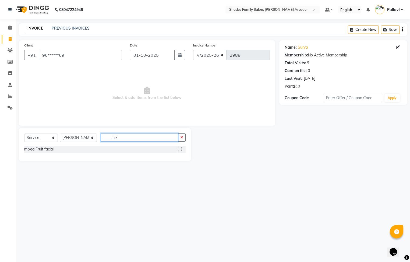
type input "mix"
click at [181, 149] on label at bounding box center [180, 149] width 4 height 4
click at [181, 149] on input "checkbox" at bounding box center [179, 149] width 3 height 3
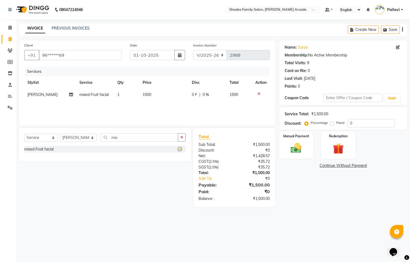
checkbox input "false"
click at [179, 137] on button "button" at bounding box center [182, 137] width 8 height 8
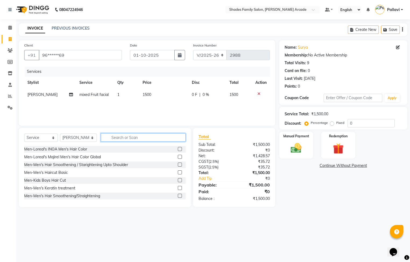
click at [108, 137] on input "text" at bounding box center [143, 137] width 85 height 8
click at [110, 138] on input "text" at bounding box center [143, 137] width 85 height 8
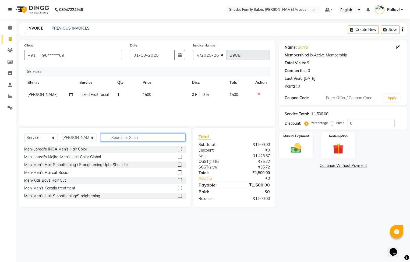
click at [110, 138] on input "text" at bounding box center [143, 137] width 85 height 8
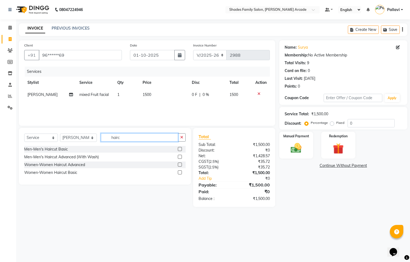
type input "hairc"
click at [180, 157] on label at bounding box center [180, 157] width 4 height 4
click at [180, 157] on input "checkbox" at bounding box center [179, 156] width 3 height 3
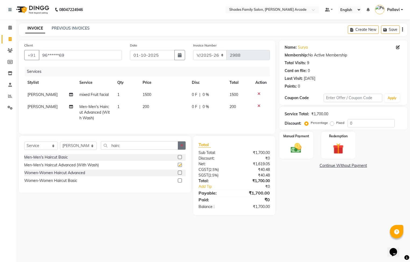
checkbox input "false"
click at [180, 147] on icon "button" at bounding box center [181, 146] width 3 height 4
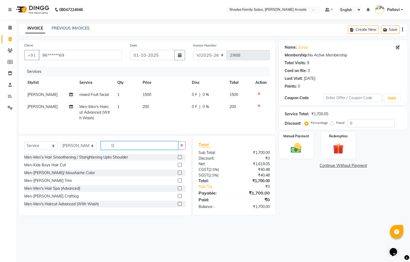
click at [131, 149] on input "D" at bounding box center [139, 145] width 77 height 8
type input "D ta"
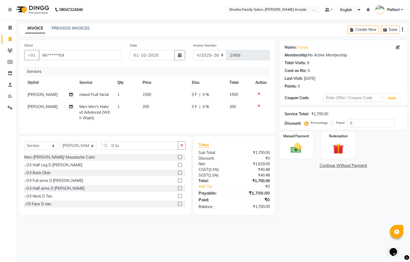
click at [178, 206] on label at bounding box center [180, 204] width 4 height 4
click at [178, 206] on input "checkbox" at bounding box center [179, 203] width 3 height 3
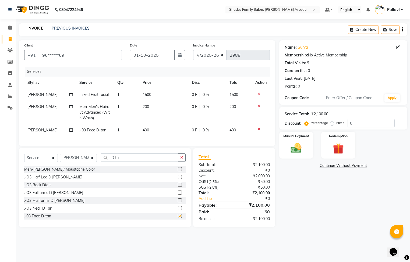
checkbox input "false"
click at [144, 131] on span "400" at bounding box center [145, 130] width 6 height 5
select select "89300"
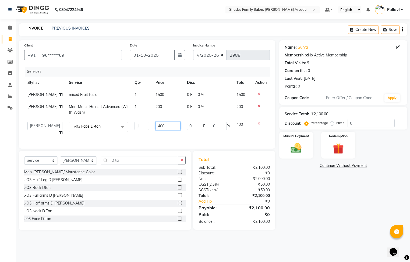
click at [163, 128] on input "400" at bounding box center [167, 126] width 25 height 8
type input "450"
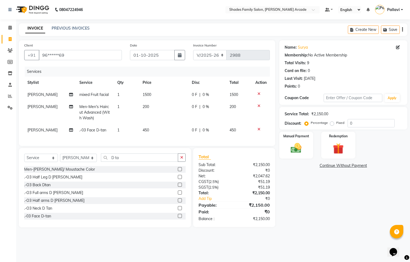
click at [344, 185] on div "Name: Surya Membership: No Active Membership Total Visits: 9 Card on file: 0 La…" at bounding box center [345, 133] width 132 height 187
click at [149, 131] on td "450" at bounding box center [163, 130] width 49 height 12
select select "89300"
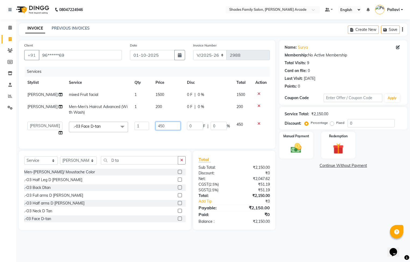
click at [163, 127] on input "450" at bounding box center [167, 126] width 25 height 8
type input "400"
click at [295, 193] on div "Name: Surya Membership: No Active Membership Total Visits: 9 Card on file: 0 La…" at bounding box center [345, 135] width 132 height 190
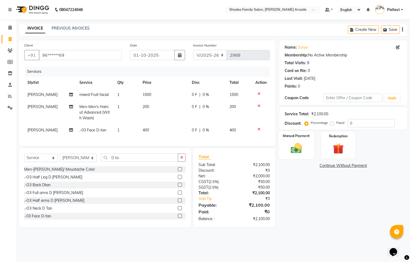
click at [295, 149] on img at bounding box center [296, 148] width 18 height 13
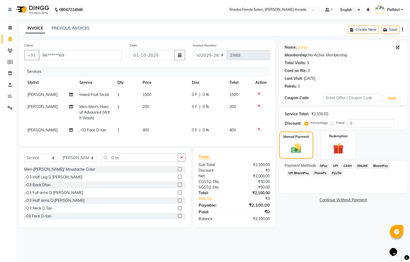
click at [348, 166] on span "CASH" at bounding box center [347, 166] width 12 height 6
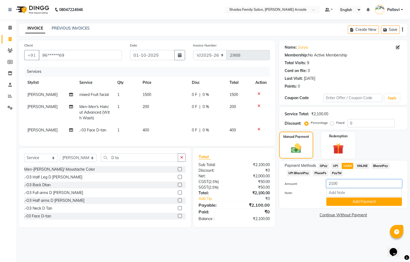
click at [349, 180] on input "2100" at bounding box center [364, 184] width 76 height 8
type input "2"
type input "500"
click at [345, 204] on button "Add Payment" at bounding box center [364, 202] width 76 height 8
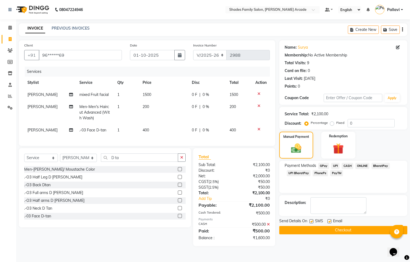
click at [362, 164] on span "ONLINE" at bounding box center [362, 166] width 14 height 6
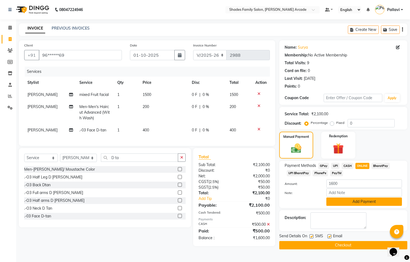
click at [357, 202] on button "Add Payment" at bounding box center [364, 202] width 76 height 8
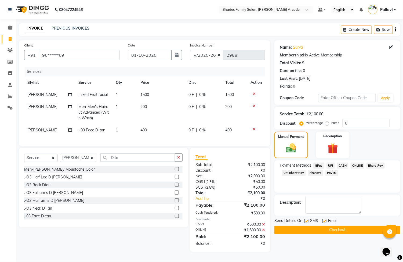
click at [353, 231] on button "Checkout" at bounding box center [338, 230] width 126 height 8
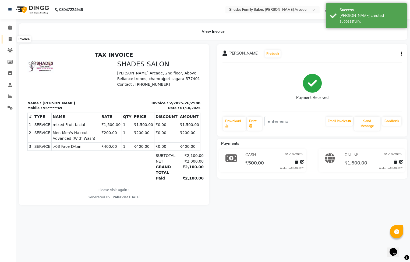
click at [10, 40] on icon at bounding box center [10, 39] width 3 height 4
select select "service"
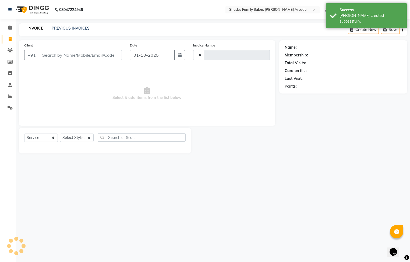
type input "2989"
select select "5538"
click at [60, 27] on link "PREVIOUS INVOICES" at bounding box center [71, 28] width 38 height 5
